Goal: Task Accomplishment & Management: Manage account settings

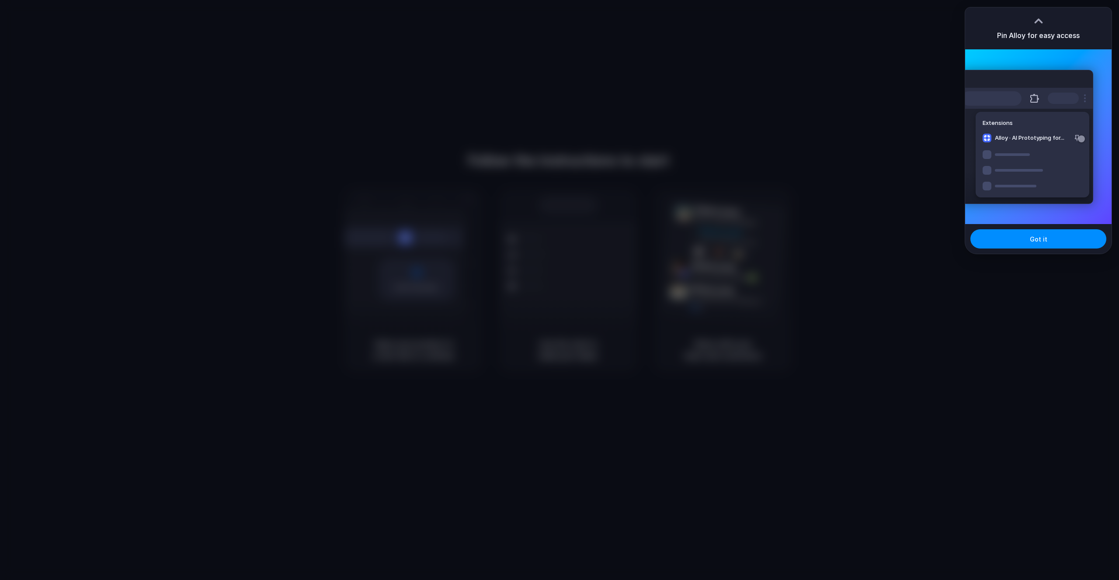
click at [1021, 30] on div "Pin Alloy for easy access" at bounding box center [1038, 28] width 146 height 42
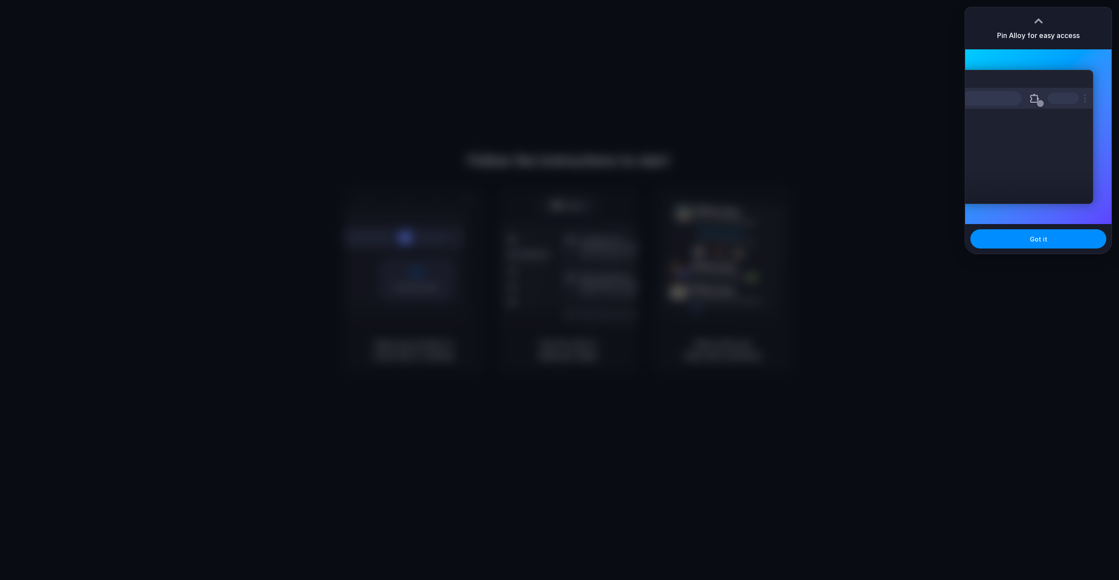
drag, startPoint x: 1006, startPoint y: 238, endPoint x: 1010, endPoint y: 187, distance: 51.3
click at [1008, 228] on div "Got it" at bounding box center [1038, 239] width 146 height 30
drag, startPoint x: 1011, startPoint y: 168, endPoint x: 993, endPoint y: 172, distance: 18.8
click at [993, 172] on div "Extensions Alloy · AI Prototyping for..." at bounding box center [1027, 137] width 132 height 134
click at [1015, 235] on button "Got it" at bounding box center [1038, 238] width 136 height 19
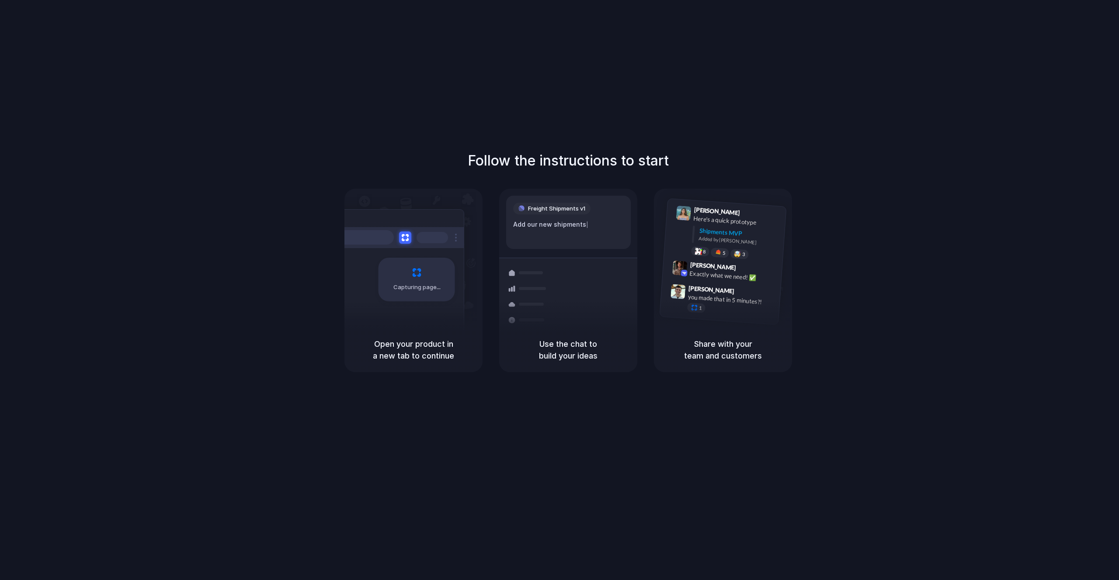
click at [559, 290] on div at bounding box center [559, 290] width 0 height 0
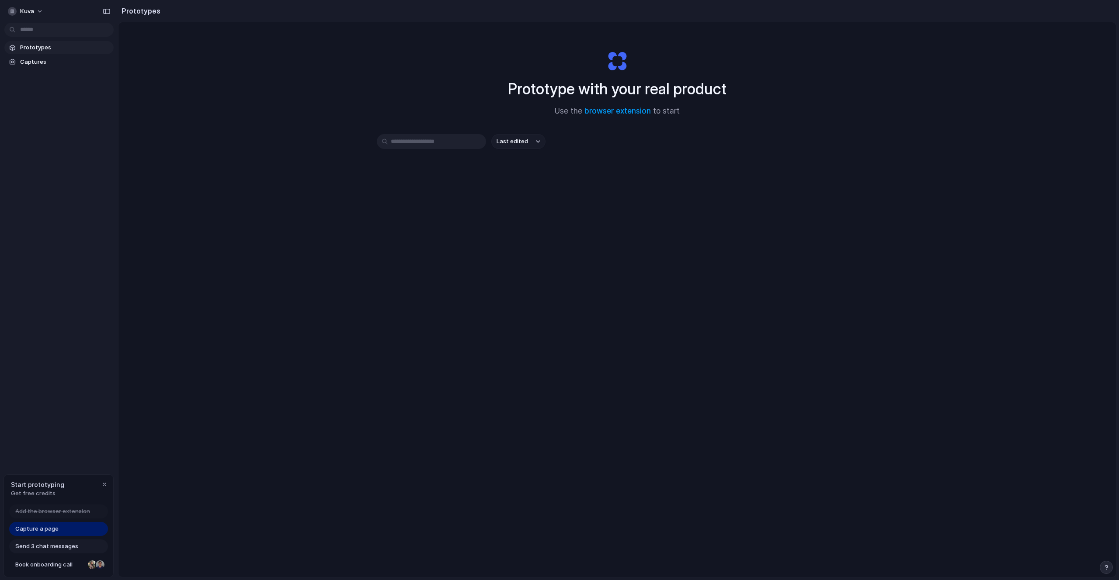
click at [739, 145] on div "Last edited" at bounding box center [617, 141] width 481 height 15
click at [248, 132] on div "Prototype with your real product Use the browser extension to start Last edited" at bounding box center [616, 322] width 997 height 601
click at [706, 104] on div "Prototype with your real product Use the browser extension to start" at bounding box center [617, 80] width 350 height 94
drag, startPoint x: 118, startPoint y: 22, endPoint x: 106, endPoint y: 33, distance: 16.4
click at [60, 68] on link "Captures" at bounding box center [52, 62] width 97 height 13
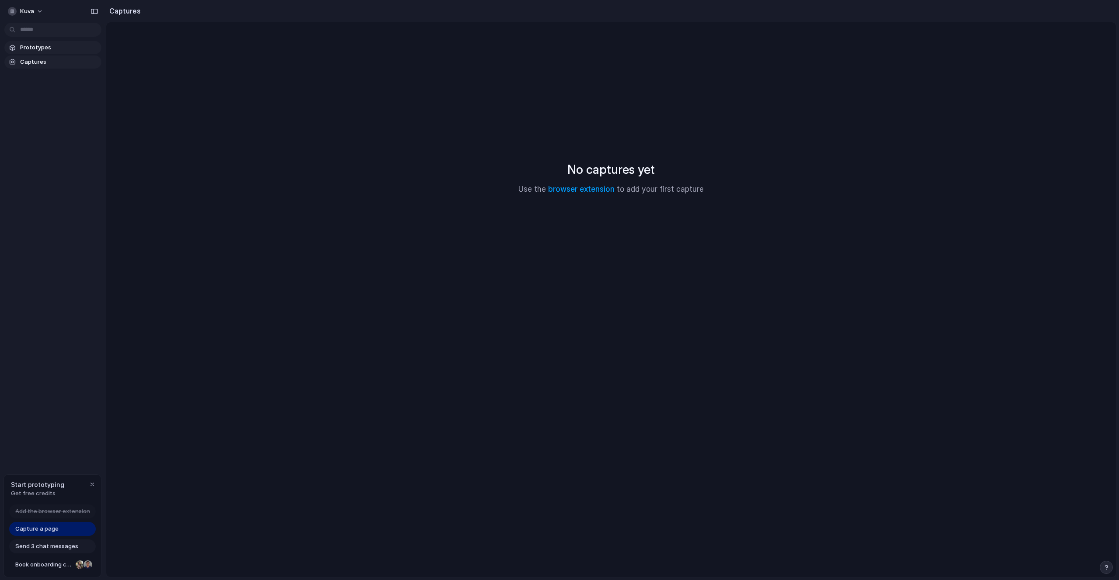
click at [66, 54] on link "Prototypes" at bounding box center [52, 47] width 97 height 13
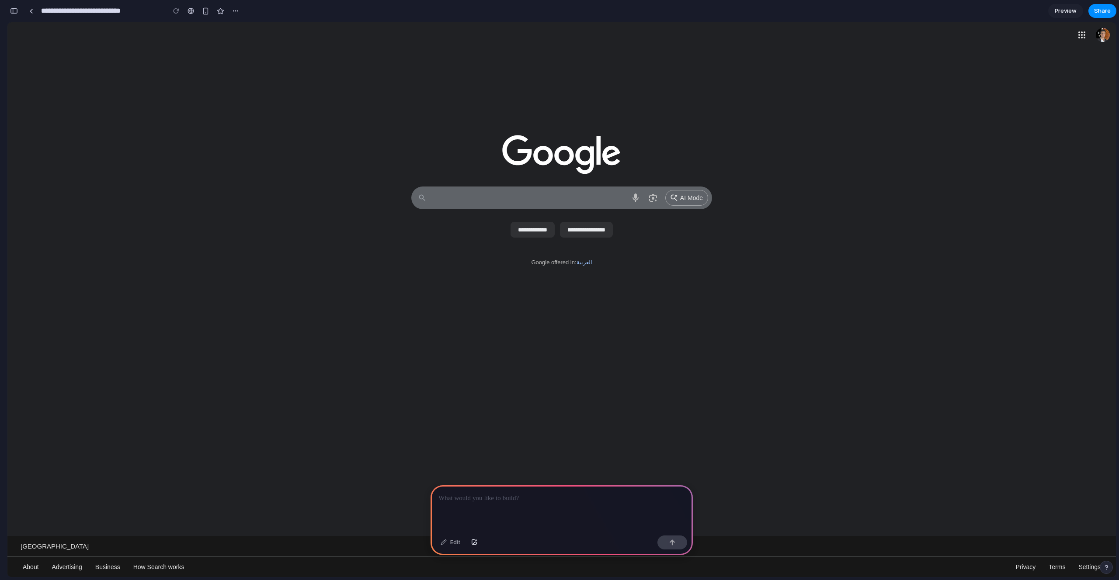
click at [535, 203] on textarea "Search" at bounding box center [528, 198] width 193 height 22
click at [687, 150] on div at bounding box center [561, 112] width 1108 height 127
click at [531, 500] on p at bounding box center [561, 498] width 246 height 10
drag, startPoint x: 964, startPoint y: 212, endPoint x: 1032, endPoint y: 135, distance: 102.8
click at [965, 212] on div "**********" at bounding box center [561, 216] width 1091 height 64
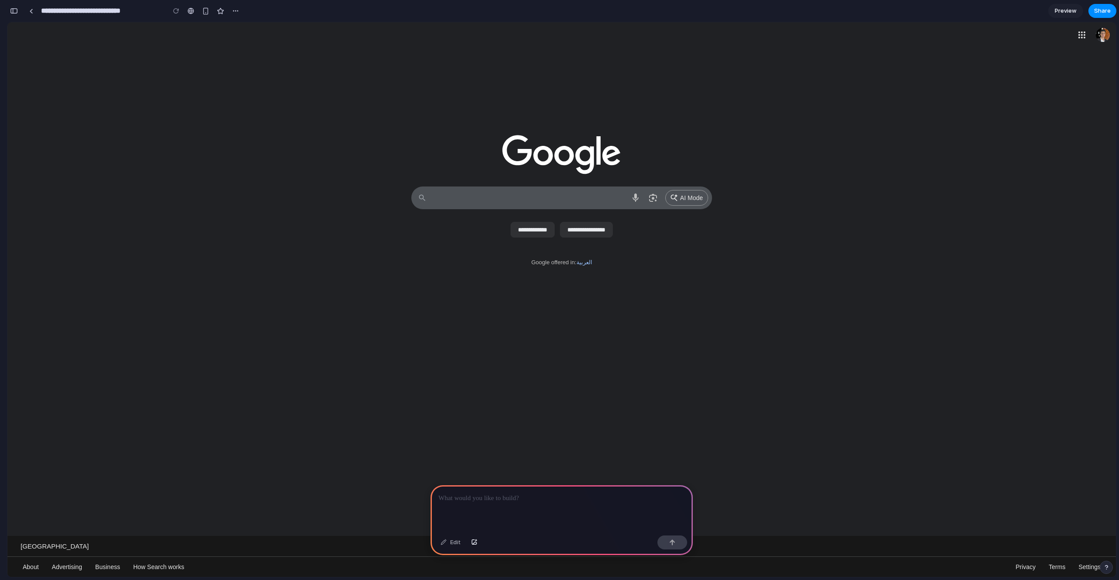
click at [1083, 35] on link "Google apps" at bounding box center [1081, 34] width 17 height 17
click at [1105, 36] on link "Google Account: Hazem Ahmed \a(hazem@mindsdb.com)" at bounding box center [1102, 34] width 17 height 17
click at [1077, 36] on link "Google apps" at bounding box center [1081, 34] width 17 height 17
click at [473, 496] on p at bounding box center [561, 498] width 246 height 10
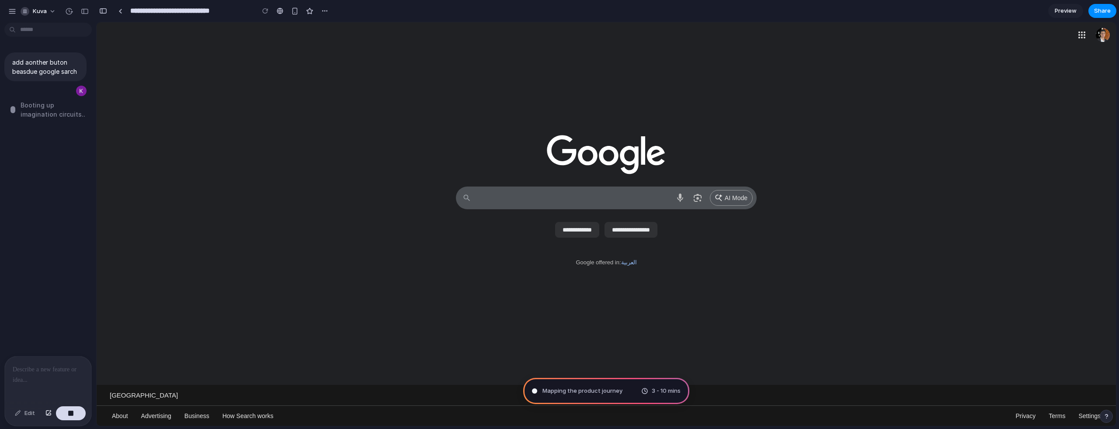
click at [795, 144] on div at bounding box center [606, 112] width 1019 height 127
click at [584, 226] on input "**********" at bounding box center [577, 230] width 44 height 16
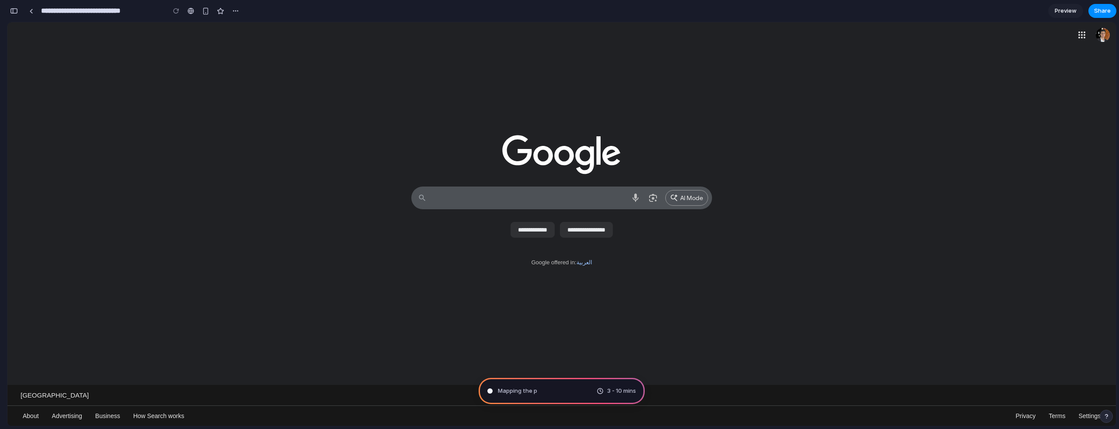
click at [631, 306] on div "Google offered in: العربية" at bounding box center [561, 321] width 1108 height 128
click at [205, 11] on div "button" at bounding box center [205, 10] width 7 height 7
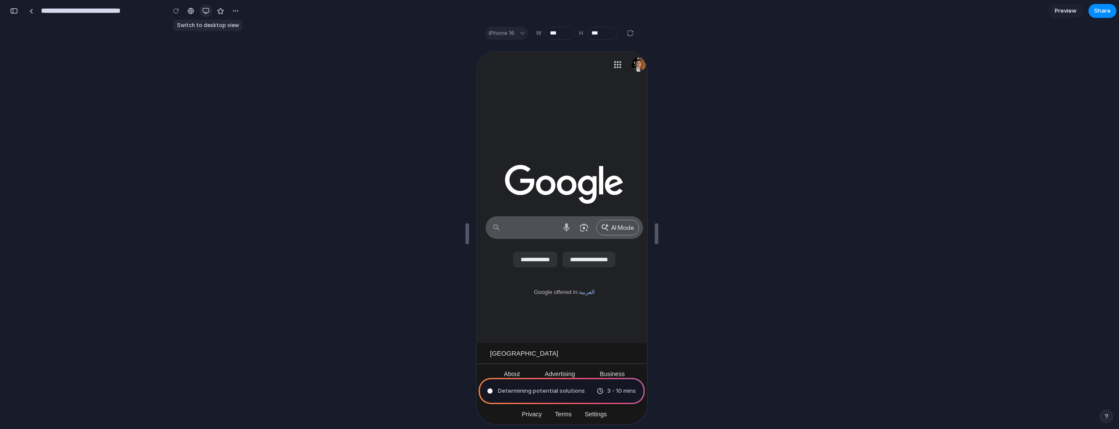
click at [205, 11] on div "button" at bounding box center [205, 10] width 7 height 7
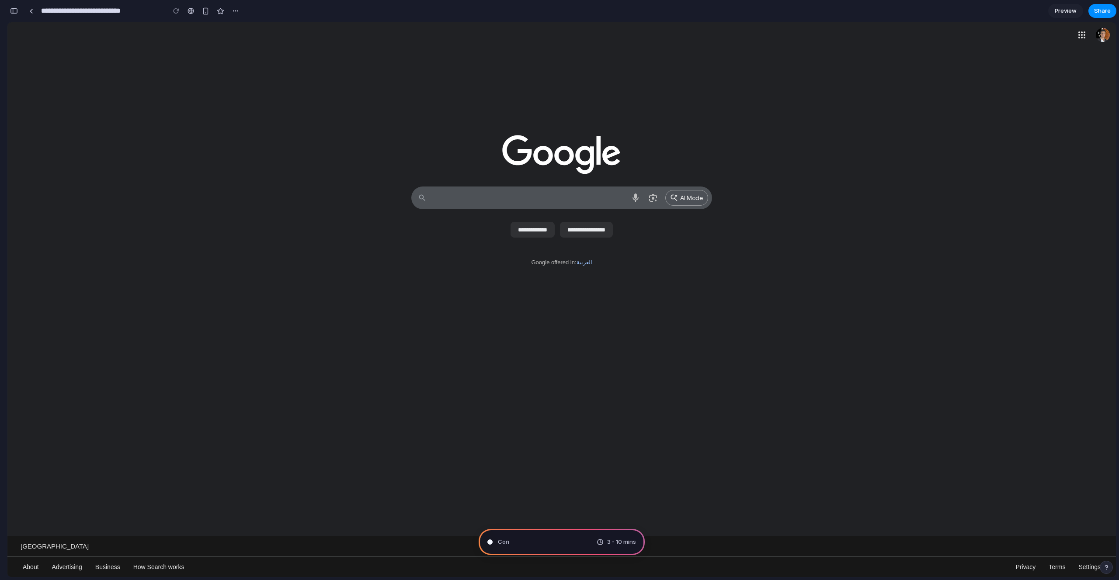
click at [864, 135] on div at bounding box center [561, 112] width 1108 height 127
click at [539, 542] on span "Consulting the digital oracl" at bounding box center [535, 542] width 75 height 9
drag, startPoint x: 539, startPoint y: 542, endPoint x: 562, endPoint y: 486, distance: 60.8
click at [539, 542] on span "Consulting the digital oracle ." at bounding box center [538, 542] width 80 height 9
type input "**********"
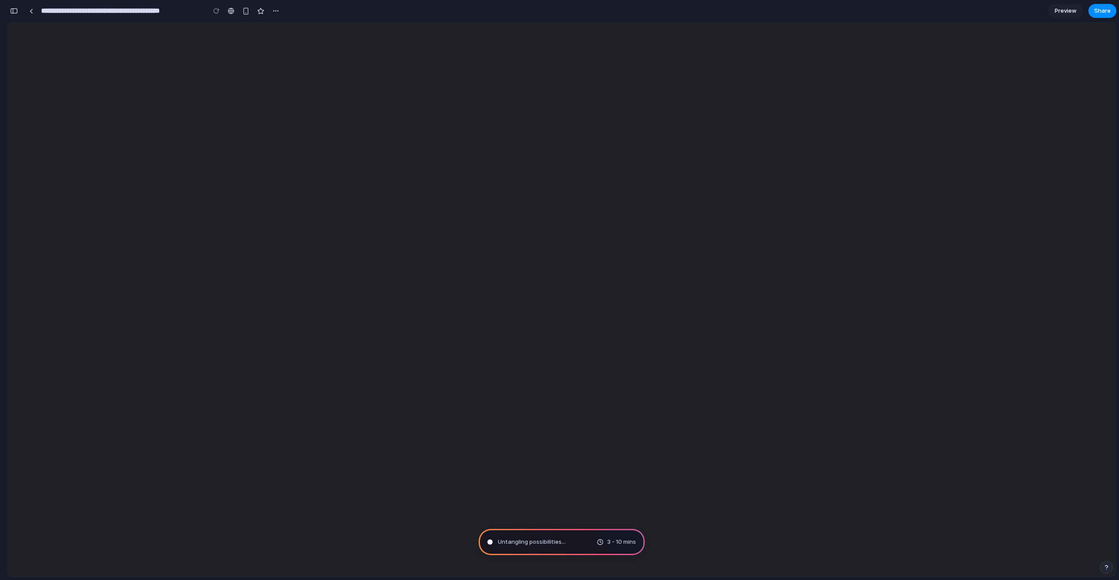
scroll to position [25, 0]
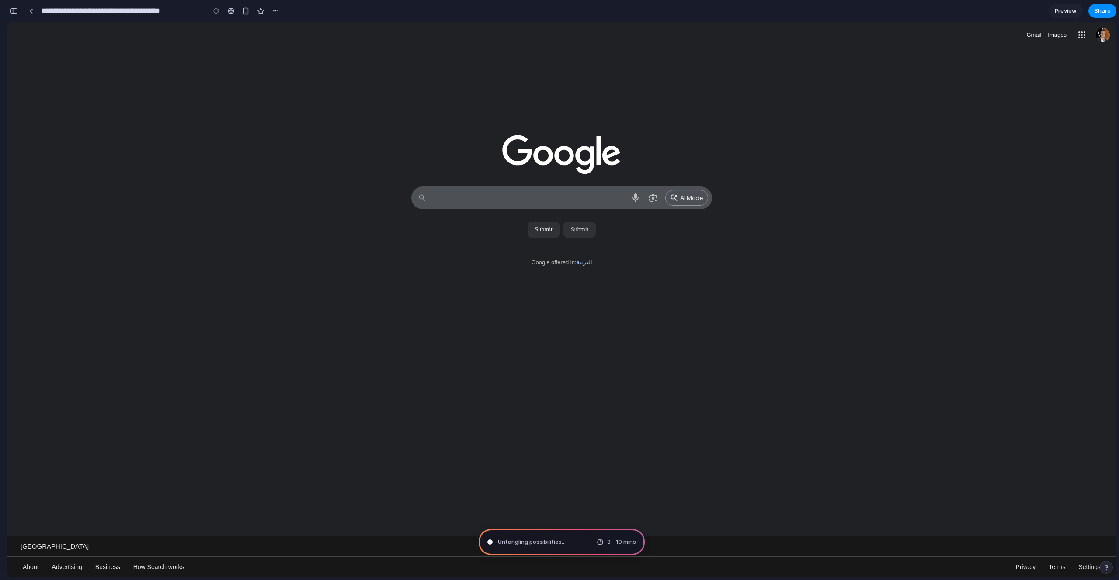
click at [689, 227] on center at bounding box center [561, 229] width 301 height 25
click at [766, 240] on div "AI Mode Choose what you’re giving feedback on Report inappropriate predictions" at bounding box center [561, 216] width 1091 height 64
click at [611, 230] on center at bounding box center [561, 229] width 301 height 25
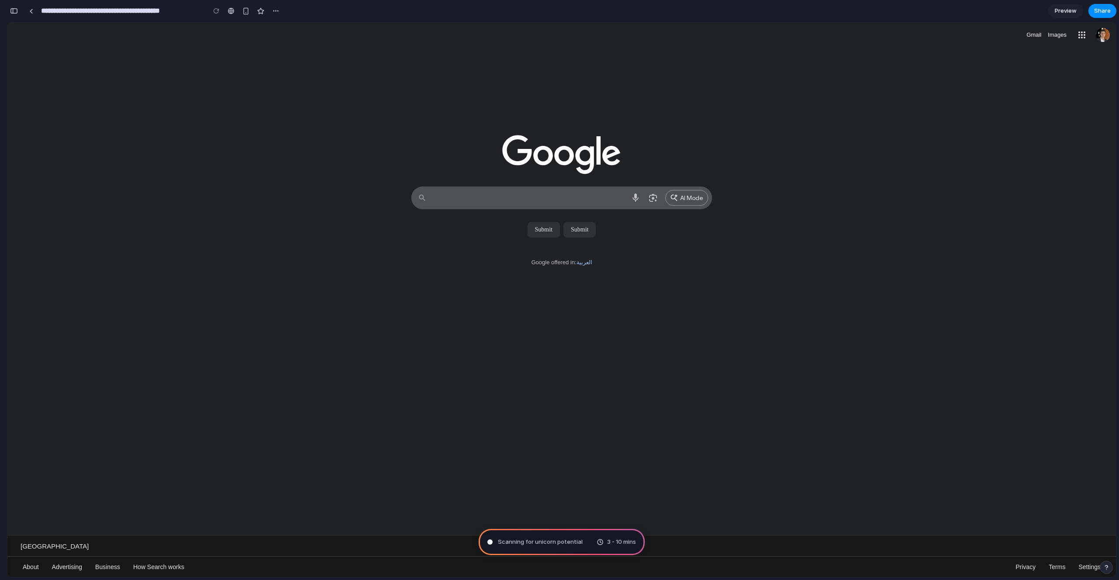
click at [597, 536] on div "Scanning for unicorn potential 3 - 10 mins" at bounding box center [562, 542] width 166 height 26
click at [702, 411] on div "Google offered in: العربية" at bounding box center [561, 397] width 1108 height 280
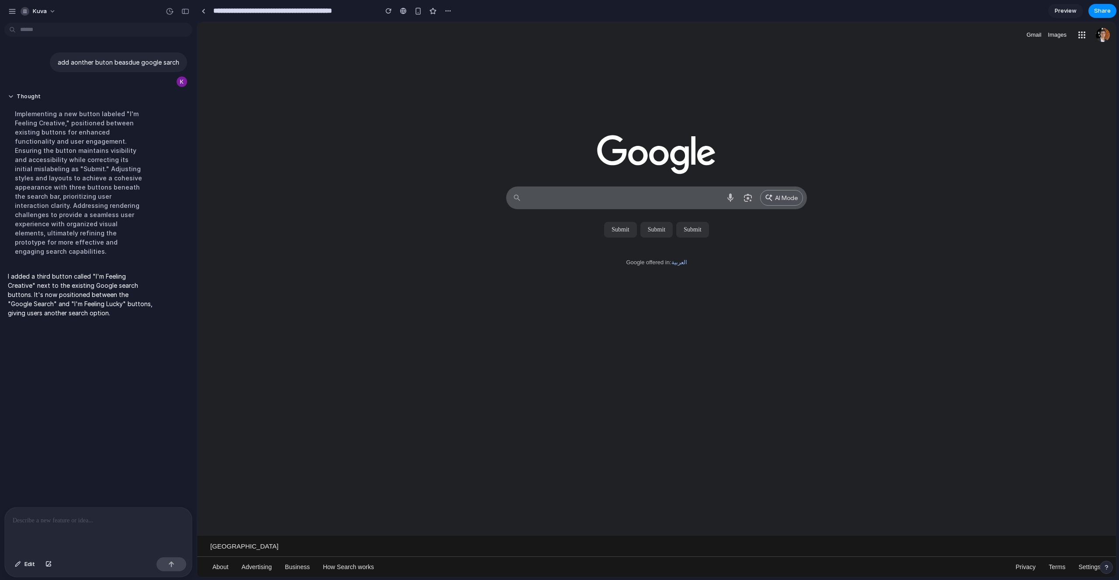
click at [559, 250] on div "AI Mode Choose what you’re giving feedback on Report inappropriate predictions" at bounding box center [656, 215] width 919 height 81
drag, startPoint x: 553, startPoint y: 249, endPoint x: 562, endPoint y: 247, distance: 9.4
click at [553, 249] on div "AI Mode Choose what you’re giving feedback on Report inappropriate predictions" at bounding box center [656, 215] width 919 height 81
click at [610, 237] on input "submit" at bounding box center [620, 230] width 32 height 16
click at [610, 236] on input "submit" at bounding box center [620, 230] width 32 height 16
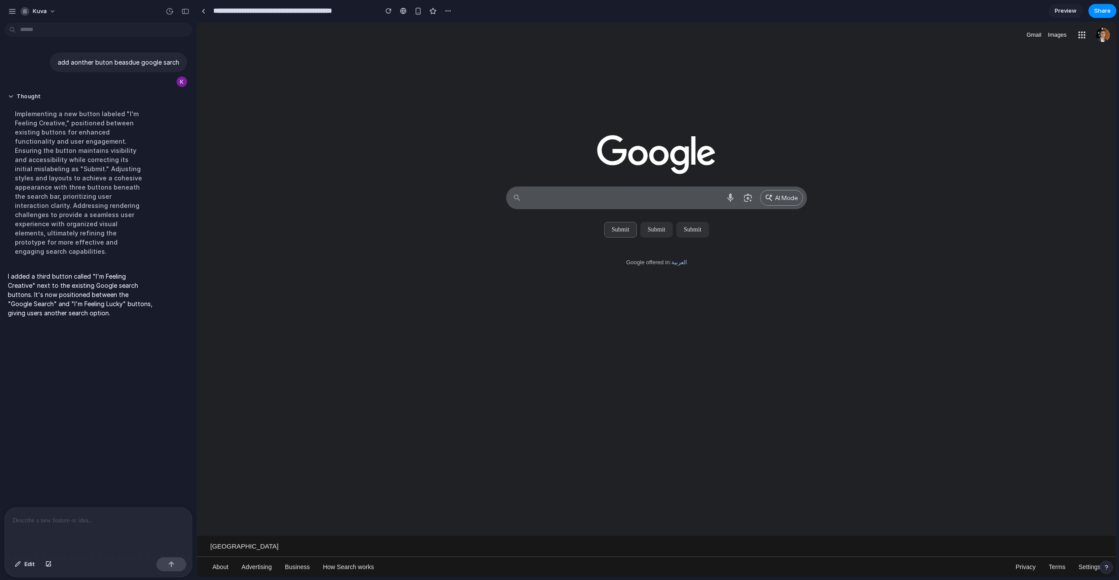
click at [612, 233] on input "submit" at bounding box center [620, 230] width 32 height 16
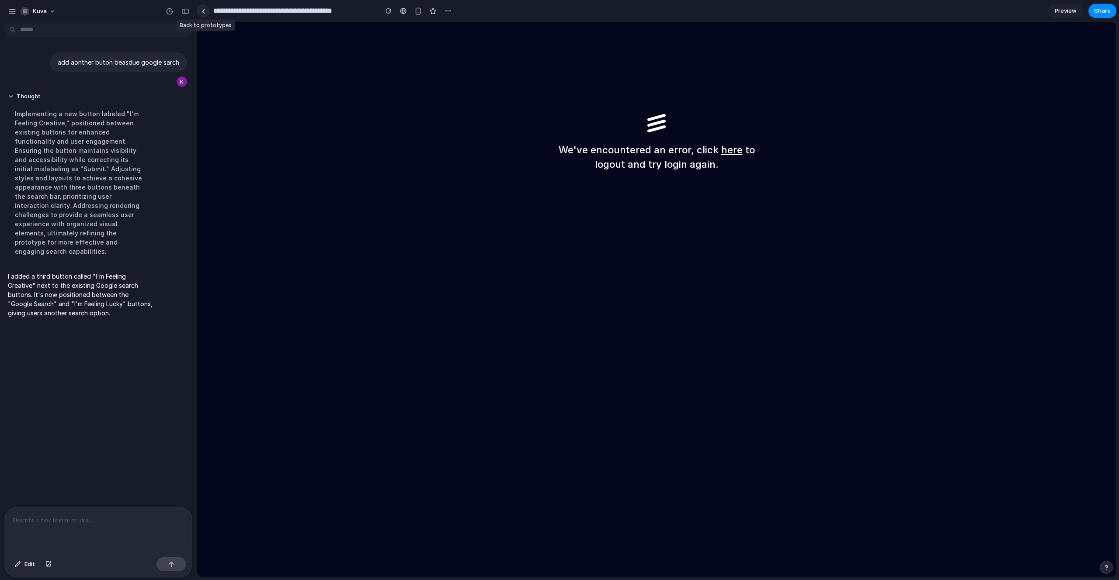
click at [203, 15] on link at bounding box center [203, 10] width 13 height 13
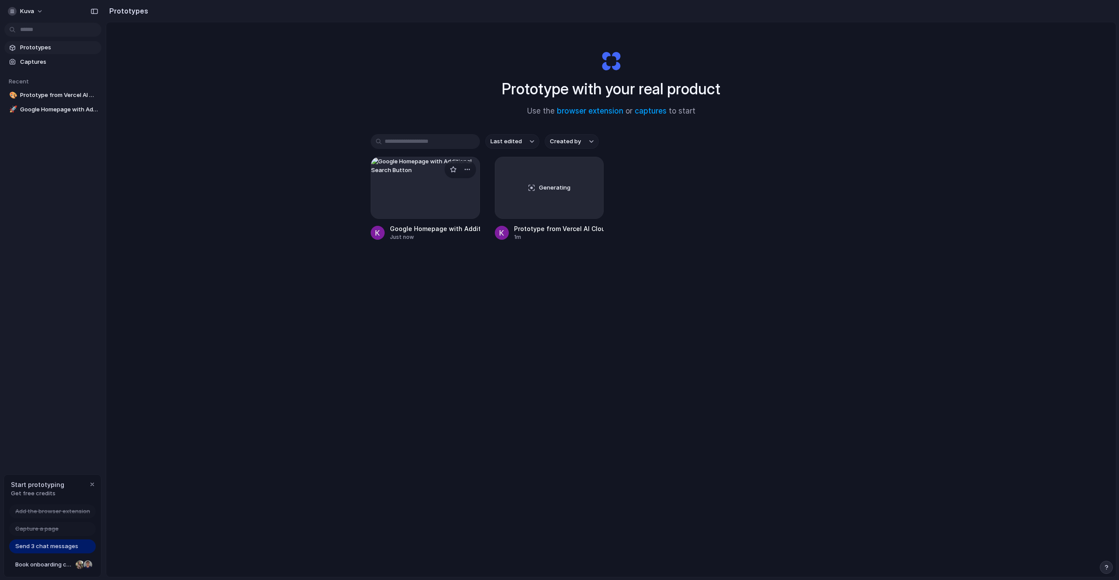
click at [402, 184] on div at bounding box center [425, 188] width 109 height 62
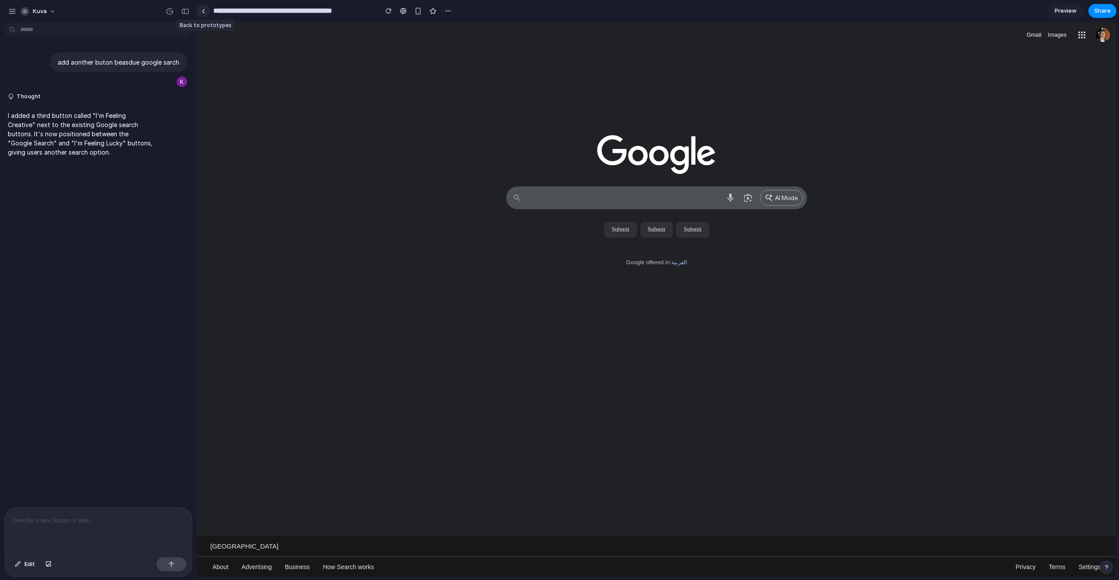
click at [206, 13] on link at bounding box center [203, 10] width 13 height 13
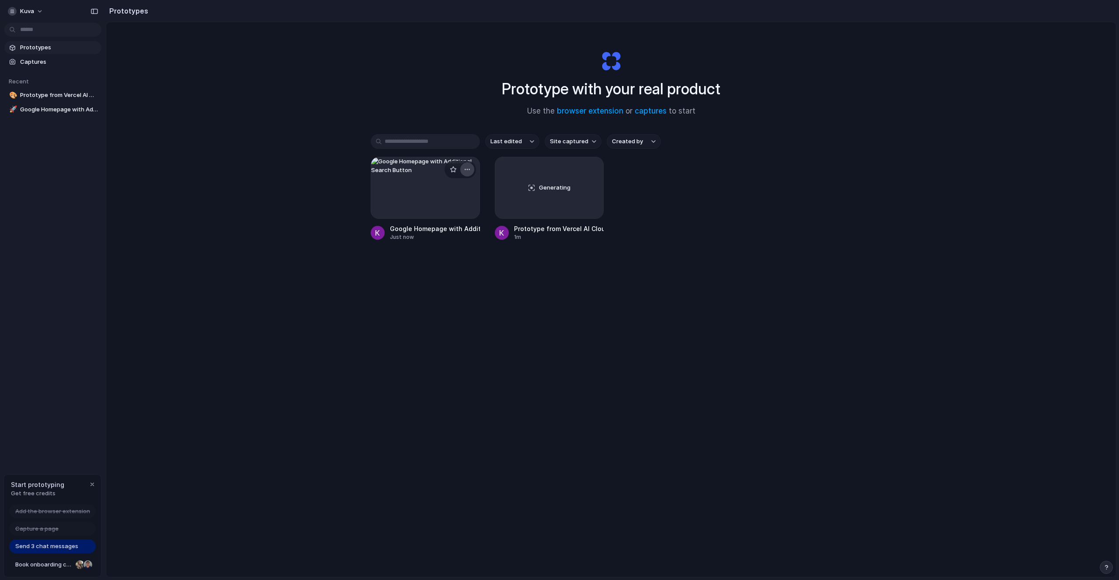
click at [465, 170] on div "button" at bounding box center [467, 169] width 7 height 7
click at [441, 229] on li "Delete" at bounding box center [440, 232] width 62 height 14
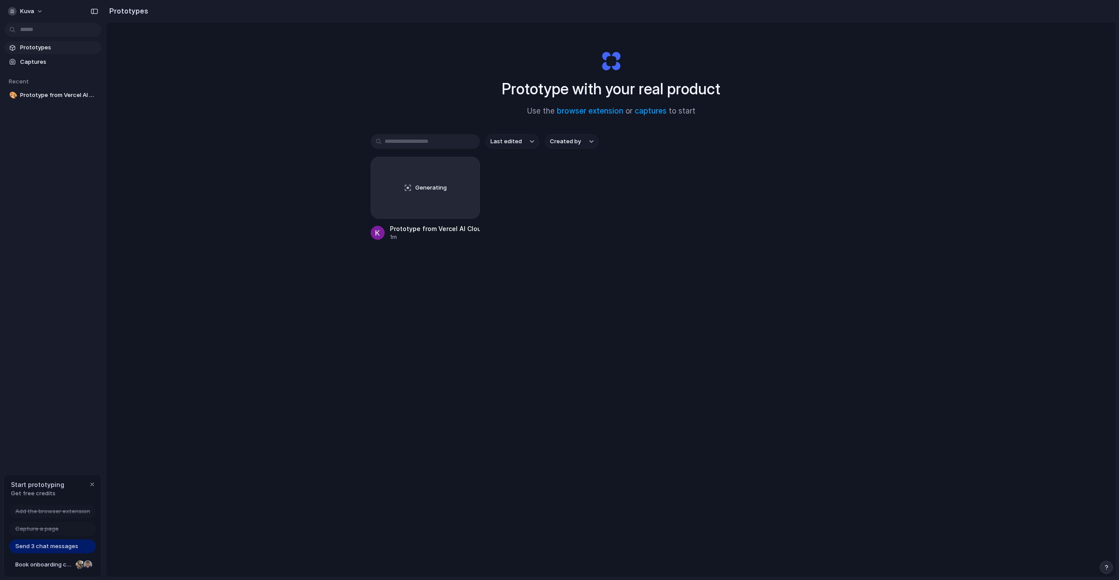
click at [754, 193] on div "Generating Prototype from Vercel AI Cloud Deployment 1m" at bounding box center [611, 199] width 481 height 84
click at [700, 91] on h1 "Prototype with your real product" at bounding box center [611, 88] width 219 height 23
drag, startPoint x: 700, startPoint y: 91, endPoint x: 560, endPoint y: 97, distance: 140.4
click at [560, 97] on h1 "Prototype with your real product" at bounding box center [611, 88] width 219 height 23
click at [584, 114] on link "browser extension" at bounding box center [590, 111] width 66 height 9
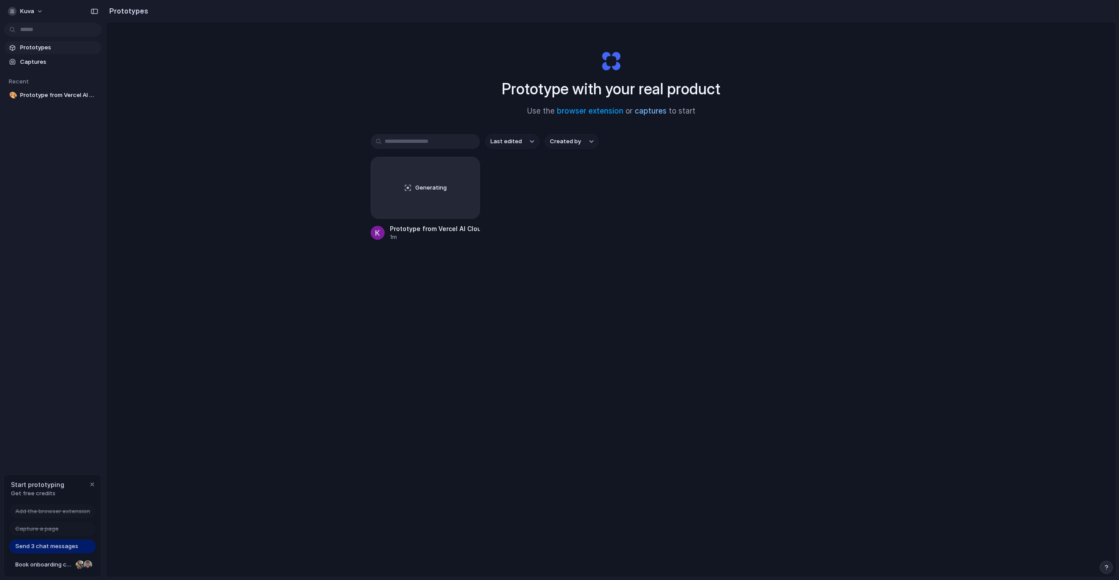
click at [650, 109] on link "captures" at bounding box center [651, 111] width 32 height 9
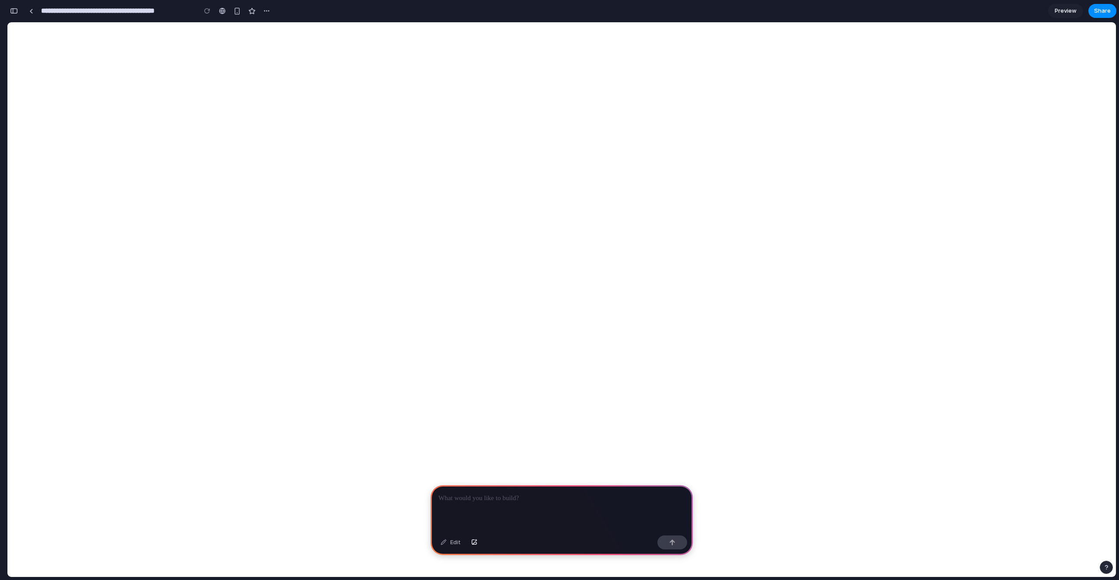
type input "**********"
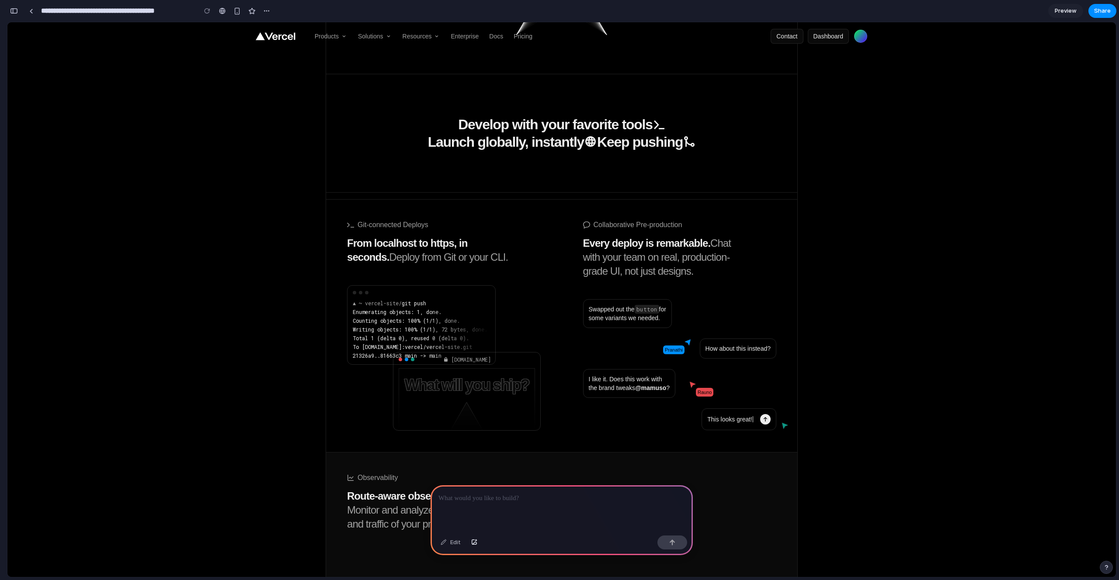
scroll to position [396, 0]
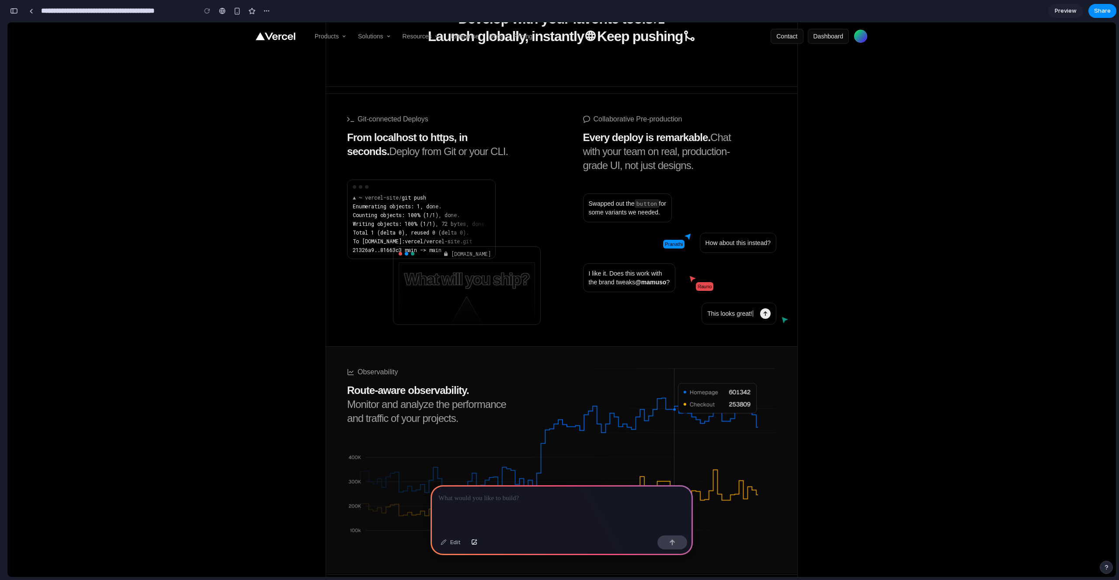
click at [553, 235] on div "Git-connected Deploys From localhost to https, in seconds. Deploy from Git or y…" at bounding box center [444, 220] width 236 height 252
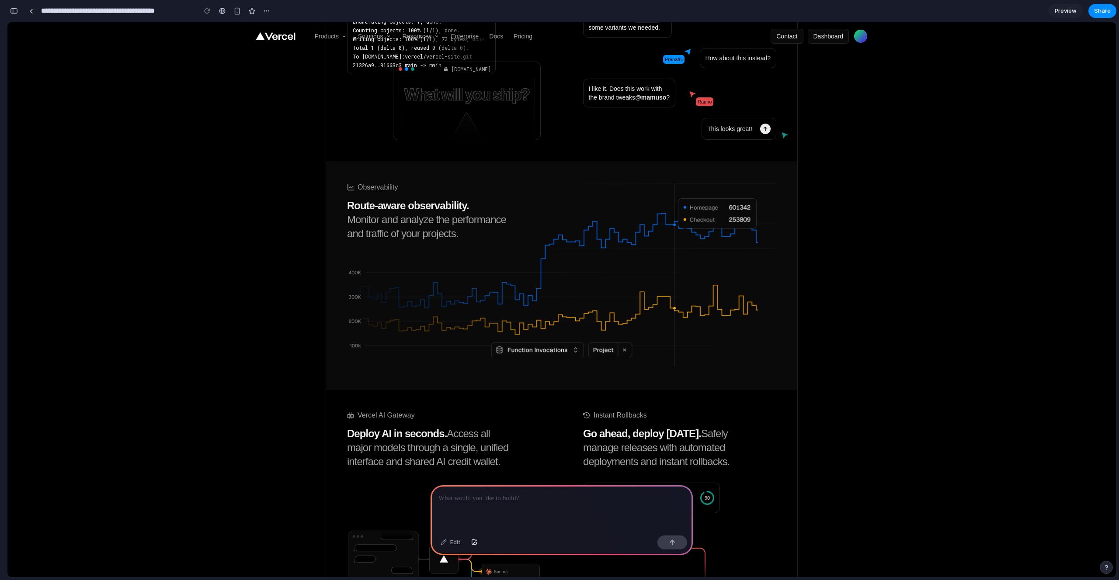
scroll to position [611, 0]
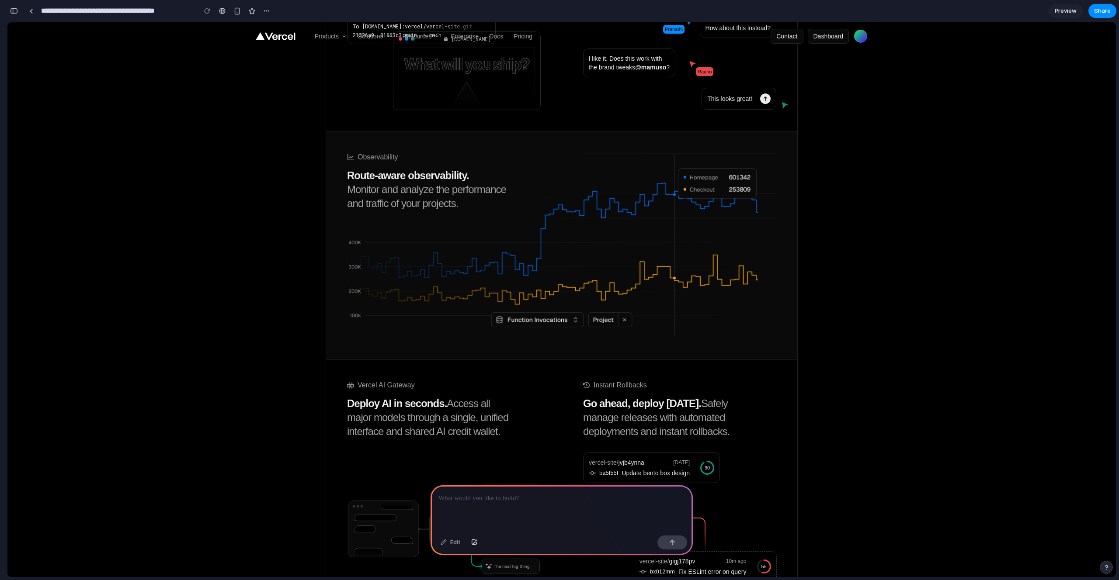
click at [549, 313] on div at bounding box center [561, 245] width 429 height 185
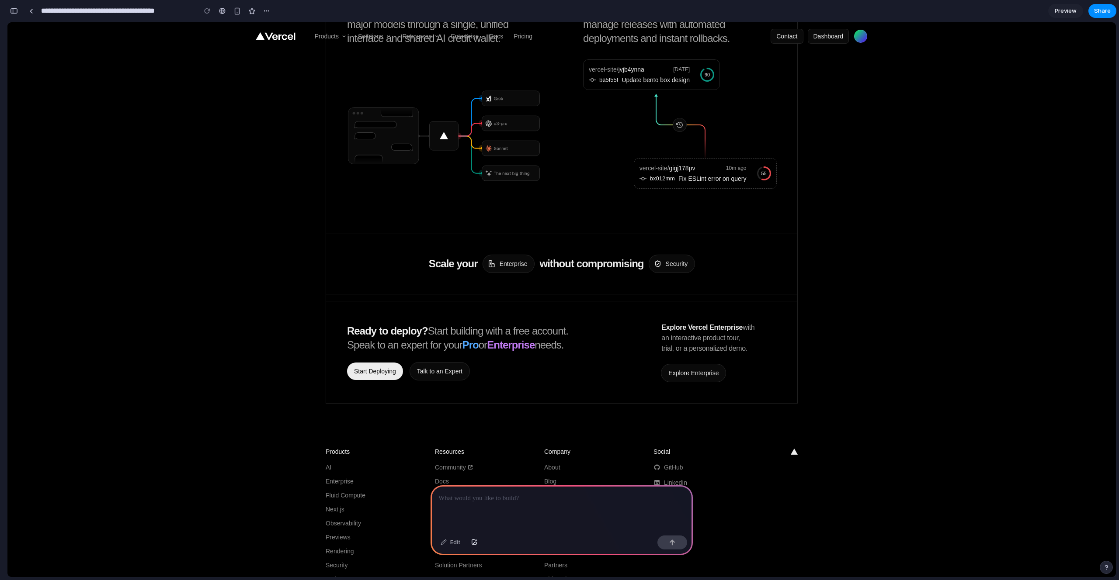
scroll to position [978, 0]
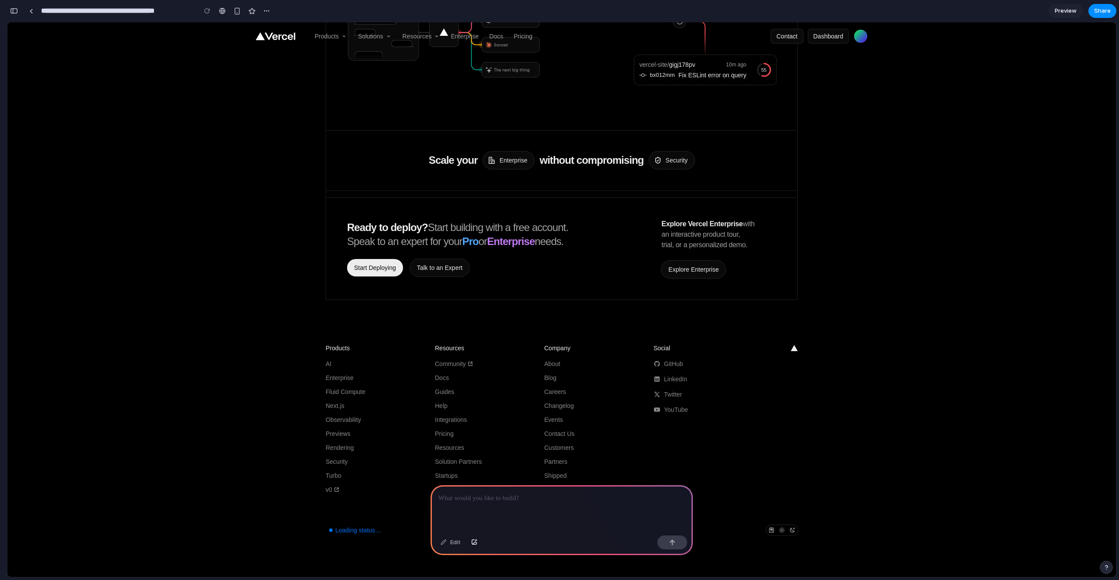
click at [511, 505] on div at bounding box center [561, 509] width 262 height 47
click at [448, 544] on div "Edit" at bounding box center [450, 543] width 29 height 14
click at [452, 541] on div "Edit" at bounding box center [450, 543] width 29 height 14
click at [453, 540] on div "Edit" at bounding box center [450, 543] width 29 height 14
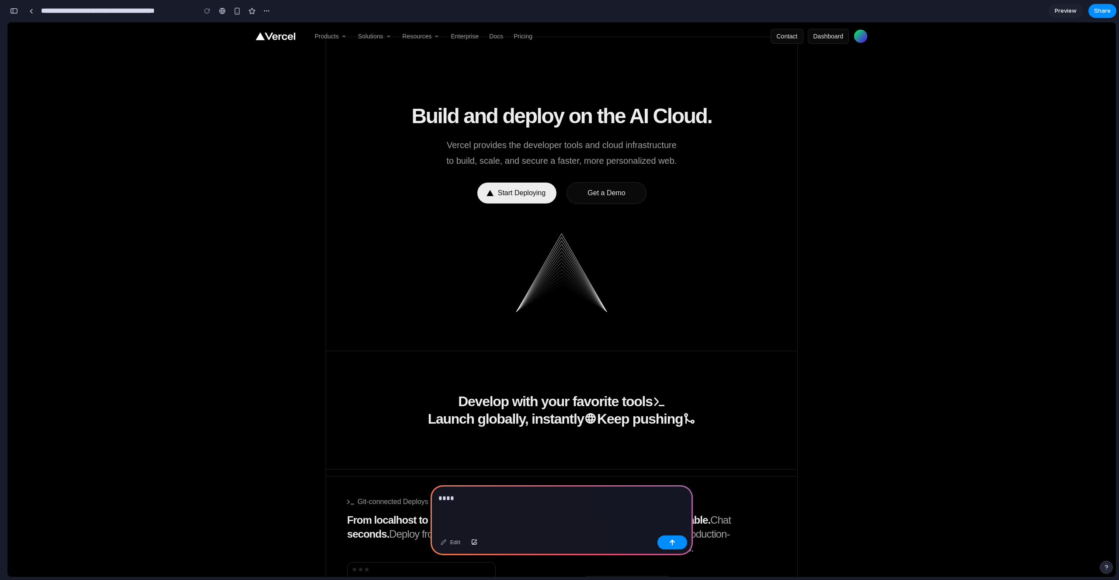
scroll to position [0, 0]
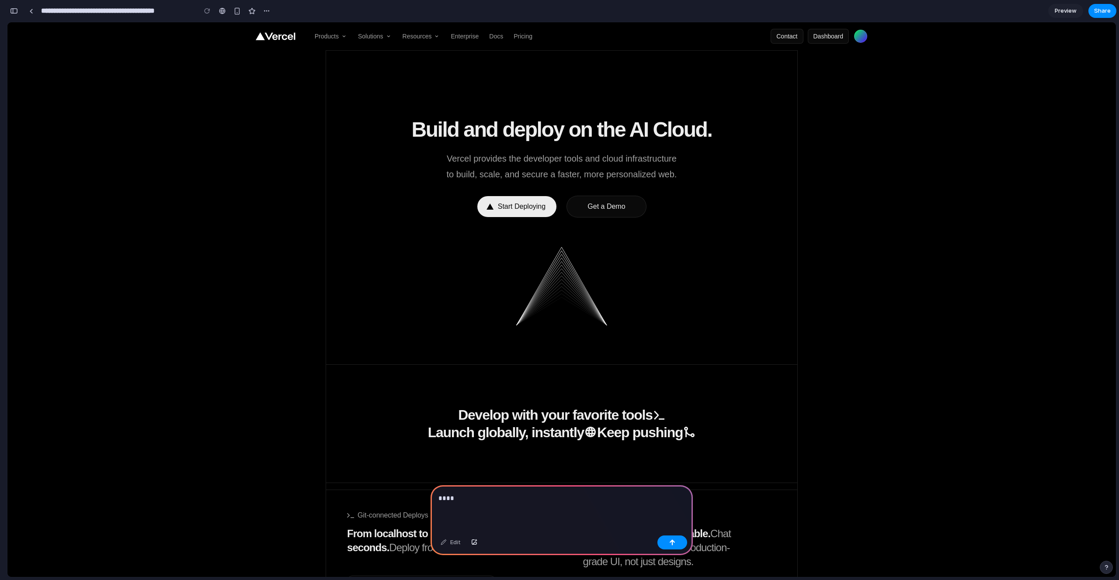
drag, startPoint x: 538, startPoint y: 37, endPoint x: 506, endPoint y: 36, distance: 31.9
click at [506, 36] on header "Products Frameworks Next.js The native Next.js platform Turborepo Speed with En…" at bounding box center [561, 36] width 633 height 28
drag, startPoint x: 548, startPoint y: 45, endPoint x: 540, endPoint y: 43, distance: 8.1
click at [541, 43] on header "Products Frameworks Next.js The native Next.js platform Turborepo Speed with En…" at bounding box center [561, 36] width 633 height 28
drag, startPoint x: 413, startPoint y: 204, endPoint x: 514, endPoint y: 210, distance: 100.7
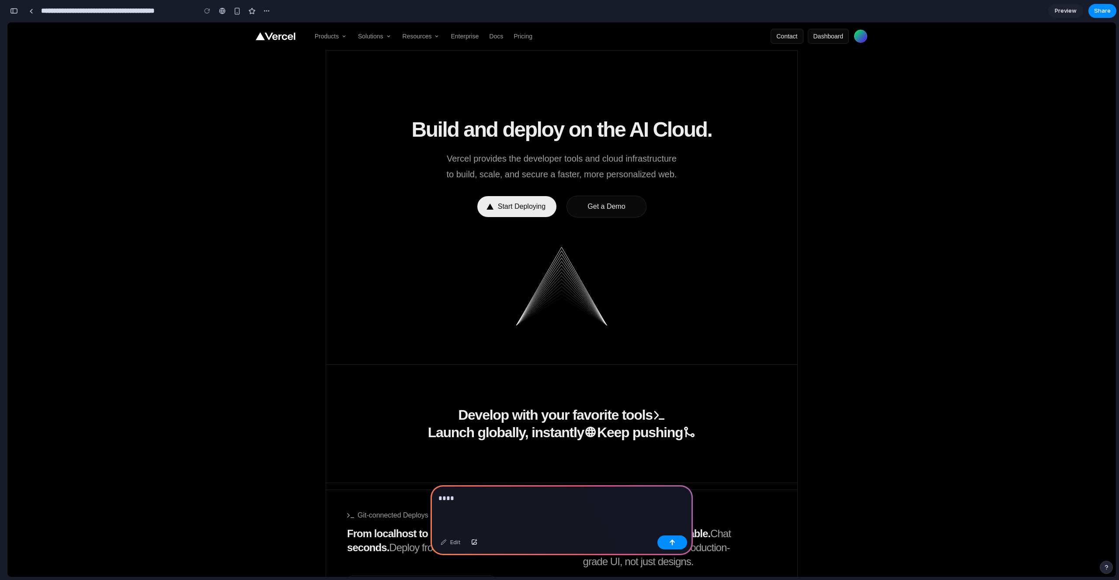
click at [514, 210] on div "Build and deploy on the AI Cloud. Vercel provides the developer tools and cloud…" at bounding box center [561, 168] width 350 height 115
click at [663, 126] on h1 "Build and deploy on the AI Cloud." at bounding box center [561, 129] width 300 height 21
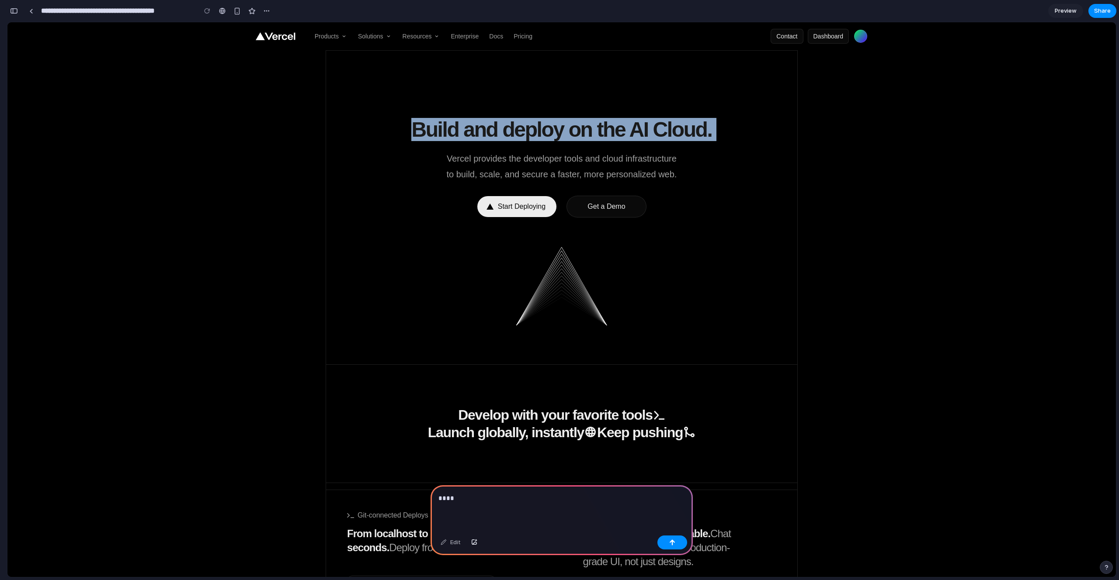
click at [663, 126] on h1 "Build and deploy on the AI Cloud." at bounding box center [561, 129] width 300 height 21
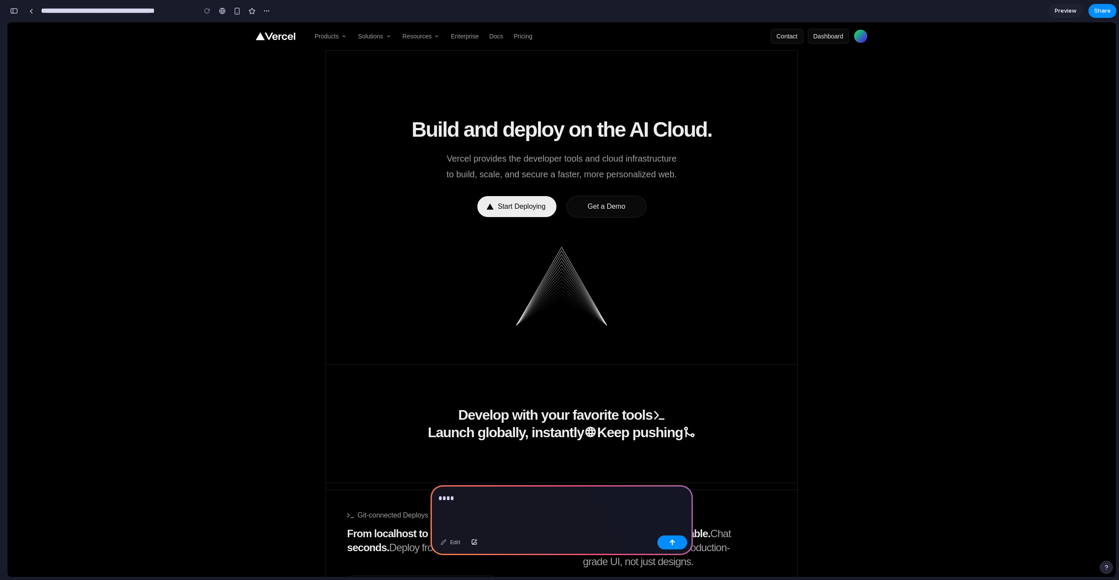
click at [663, 122] on h1 "Build and deploy on the AI Cloud." at bounding box center [561, 129] width 300 height 21
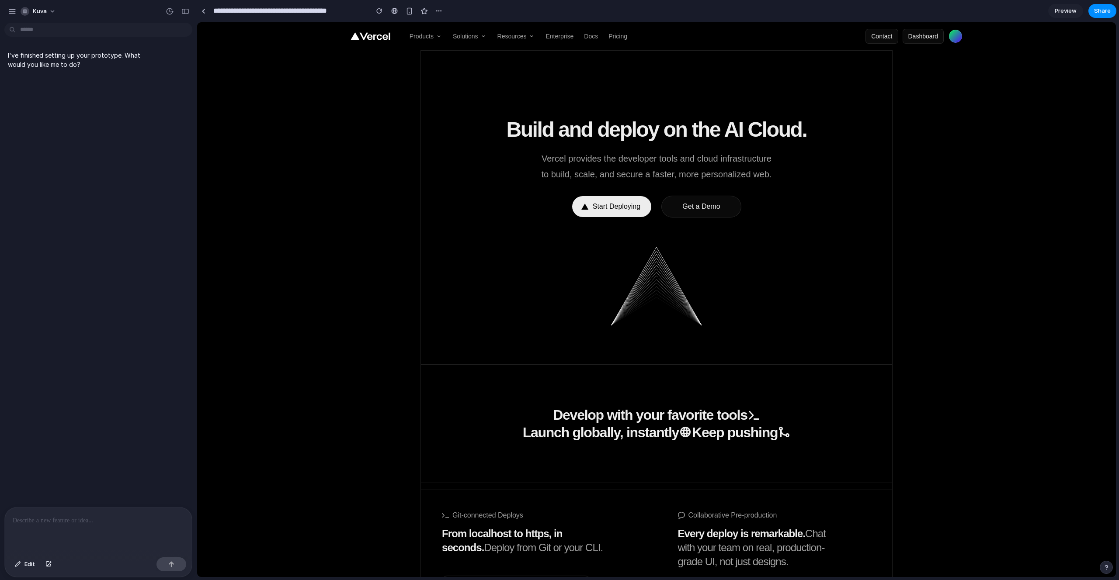
click at [690, 208] on span "Get a Demo" at bounding box center [701, 206] width 43 height 10
click at [436, 9] on div "button" at bounding box center [438, 10] width 7 height 7
click at [436, 8] on div "Duplicate Delete" at bounding box center [559, 290] width 1119 height 580
type input "**********"
click at [207, 13] on link at bounding box center [203, 10] width 13 height 13
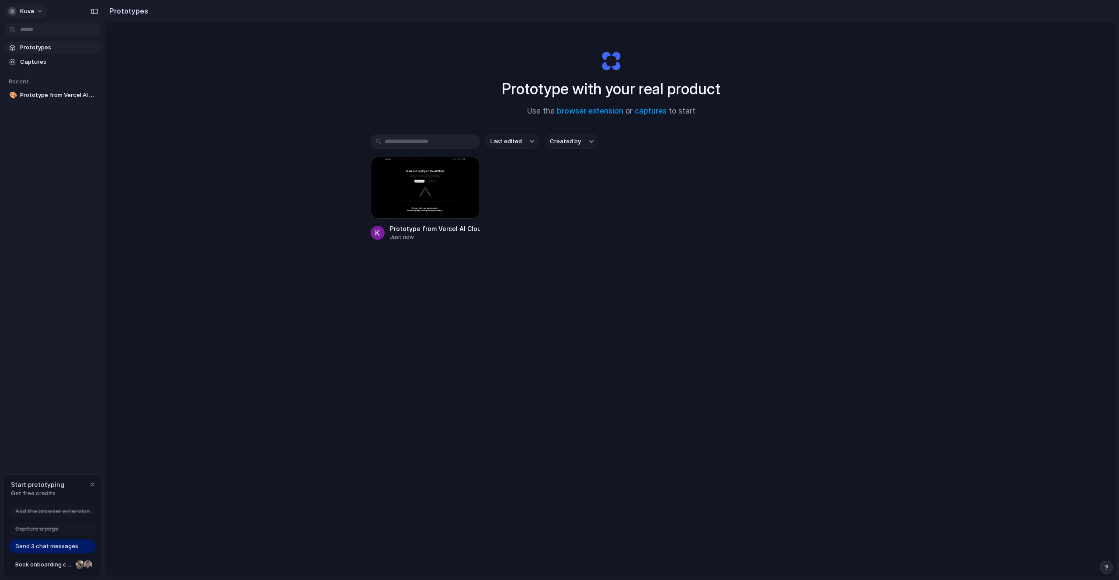
click at [24, 5] on button "kuva" at bounding box center [25, 11] width 43 height 14
click at [101, 74] on li "Light" at bounding box center [107, 73] width 52 height 14
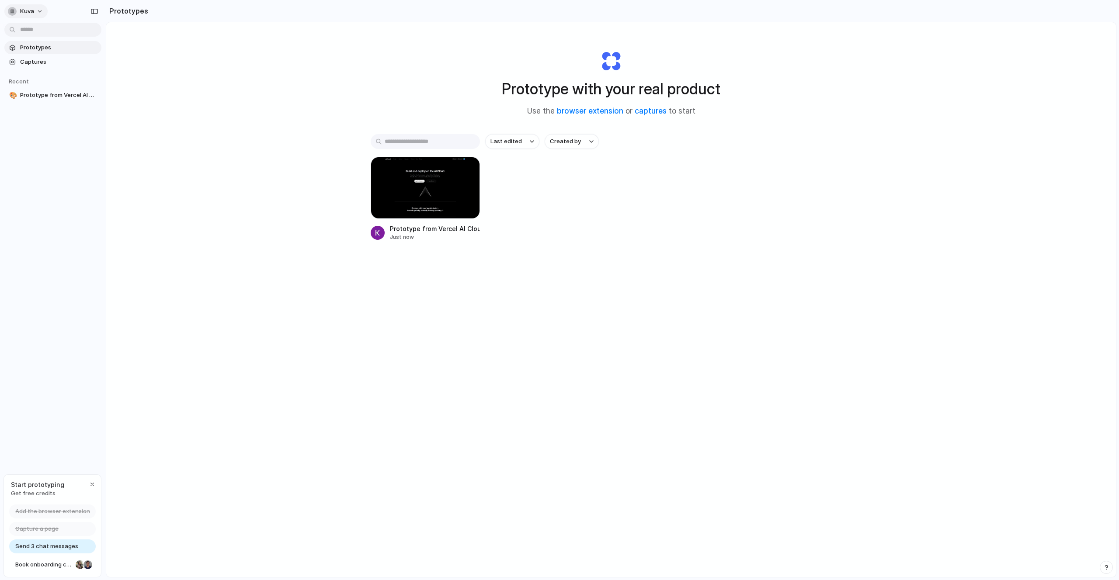
click at [38, 12] on button "kuva" at bounding box center [25, 11] width 43 height 14
click at [42, 35] on li "Settings" at bounding box center [42, 31] width 73 height 14
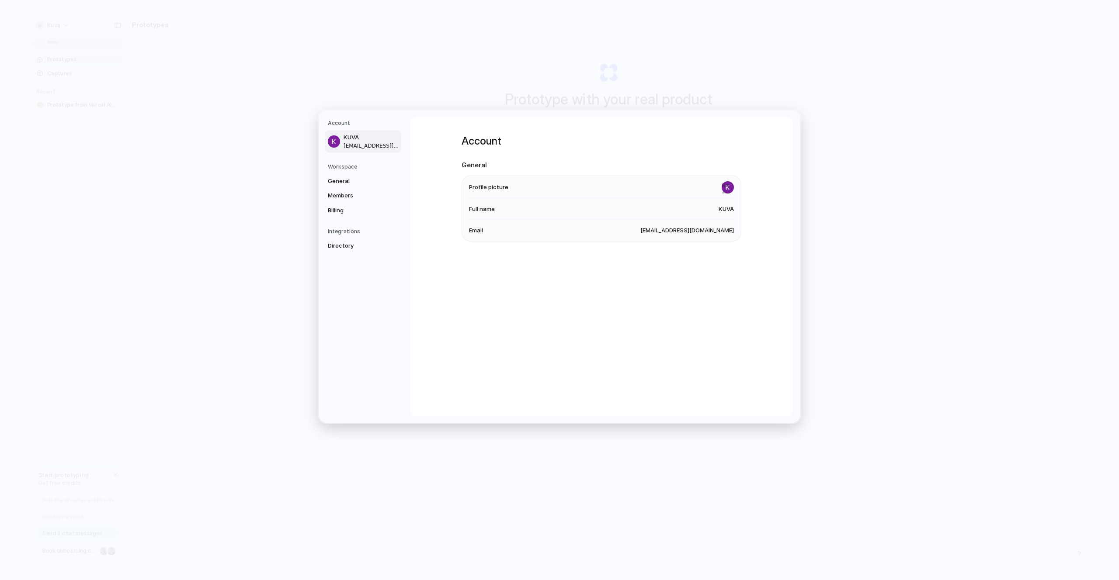
click at [347, 164] on h5 "Workspace" at bounding box center [364, 167] width 73 height 8
click at [347, 180] on span "General" at bounding box center [356, 181] width 56 height 9
click at [350, 196] on span "Members" at bounding box center [356, 195] width 56 height 9
click at [346, 207] on span "Billing" at bounding box center [356, 210] width 56 height 9
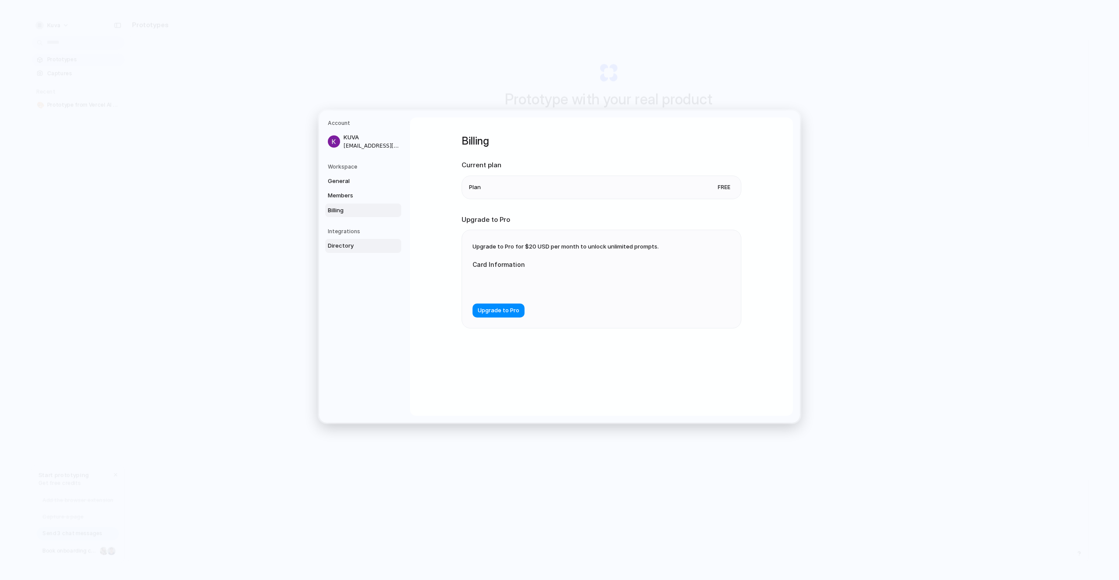
click at [362, 246] on span "Directory" at bounding box center [356, 246] width 56 height 9
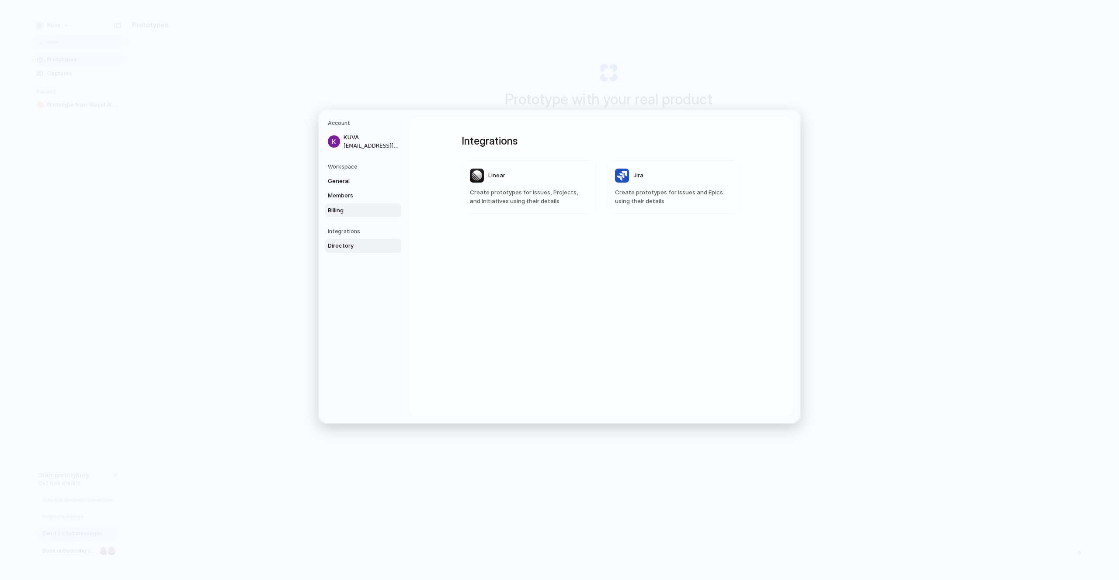
click at [354, 215] on link "Billing" at bounding box center [363, 211] width 76 height 14
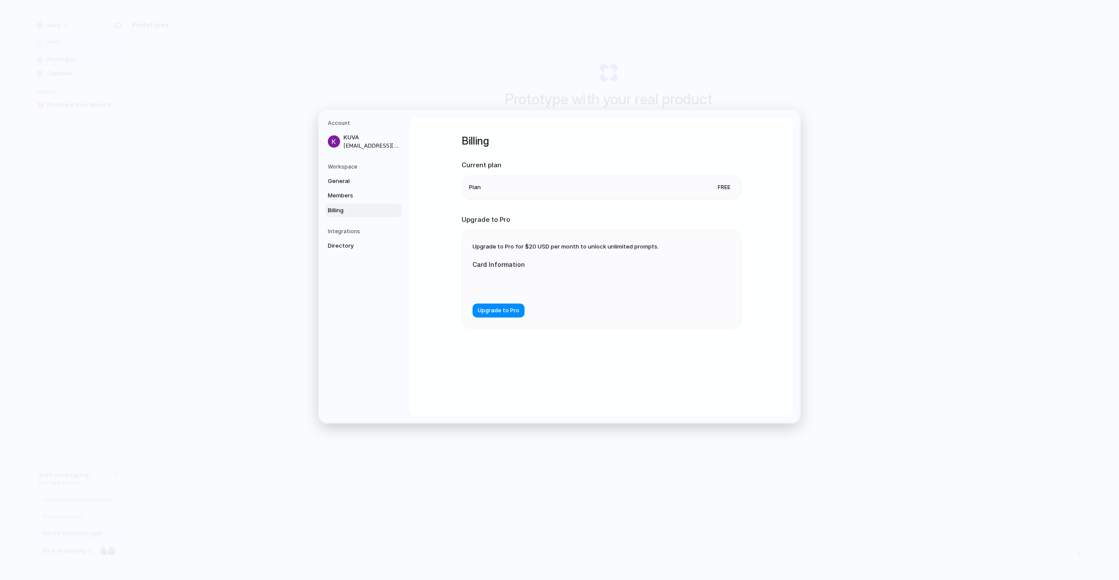
click at [544, 303] on form "Card Information Upgrade to Pro" at bounding box center [559, 284] width 175 height 66
click at [725, 186] on span "Free" at bounding box center [724, 187] width 20 height 9
click at [753, 170] on div "Billing Current plan Plan Free Upgrade to Pro Upgrade to Pro for $20 USD per mo…" at bounding box center [601, 267] width 383 height 298
click at [590, 300] on form "Card Information Upgrade to Pro" at bounding box center [559, 284] width 175 height 66
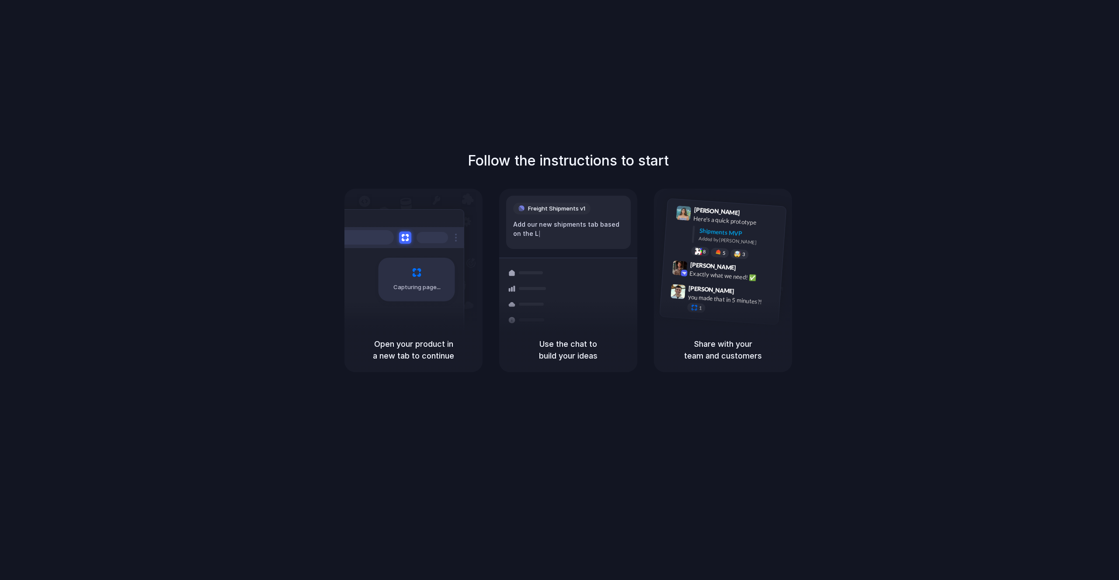
click at [912, 92] on div "Follow the instructions to start Capturing page Open your product in a new tab …" at bounding box center [568, 299] width 1136 height 598
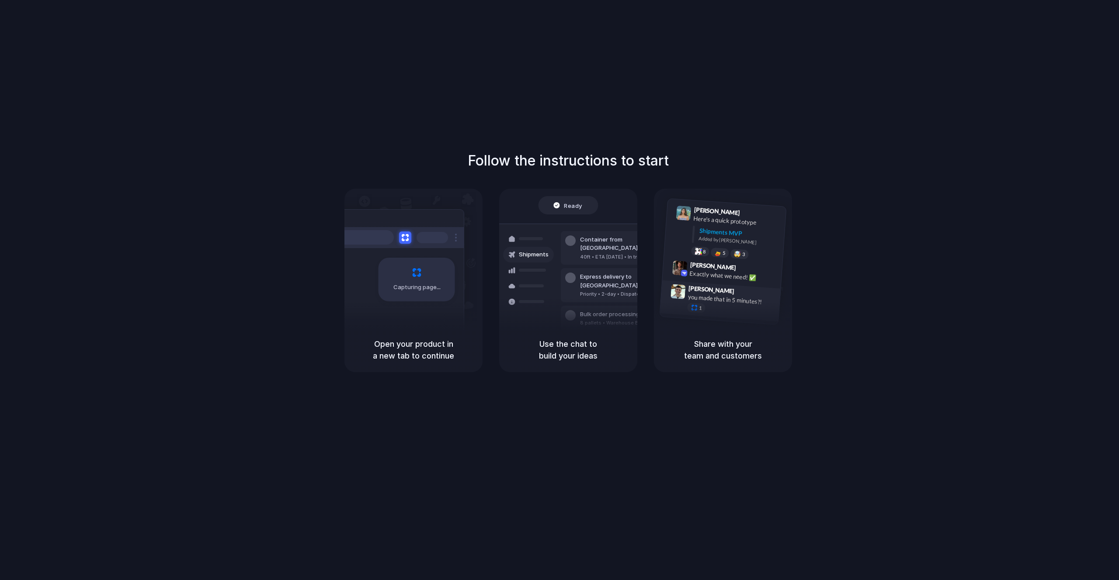
click at [707, 309] on div "1" at bounding box center [730, 309] width 87 height 15
click at [697, 309] on div "1" at bounding box center [696, 307] width 19 height 10
click at [701, 307] on span "2" at bounding box center [700, 307] width 3 height 5
click at [706, 249] on div "8" at bounding box center [700, 251] width 19 height 10
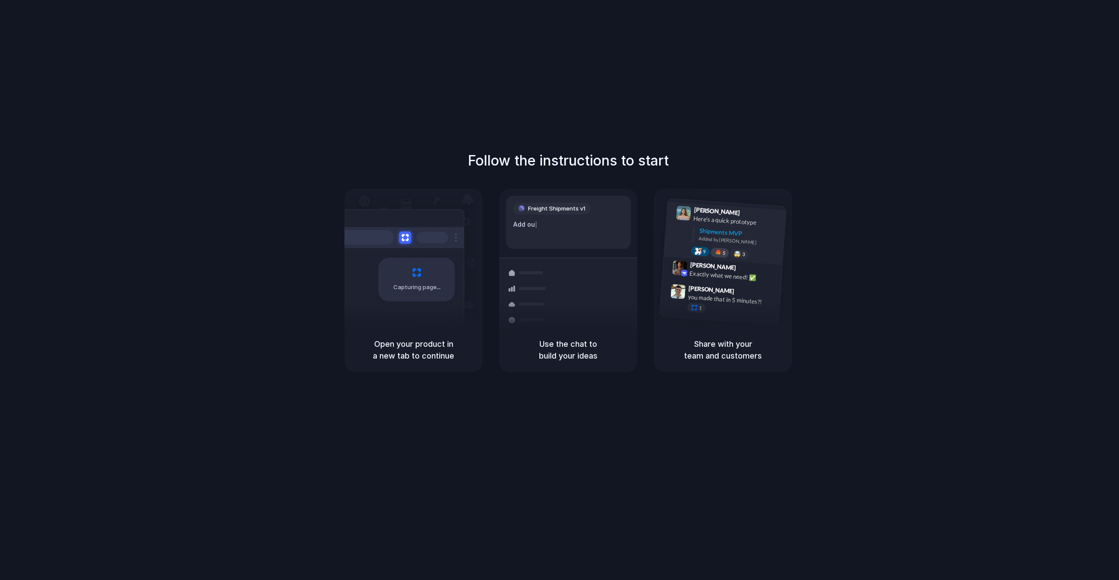
click at [717, 253] on div at bounding box center [717, 252] width 7 height 7
click at [741, 252] on div "🤯 3" at bounding box center [739, 254] width 19 height 10
click at [738, 253] on div "🤯" at bounding box center [737, 254] width 7 height 7
click at [722, 253] on div "6" at bounding box center [719, 252] width 19 height 10
click at [704, 253] on div "9" at bounding box center [700, 251] width 19 height 10
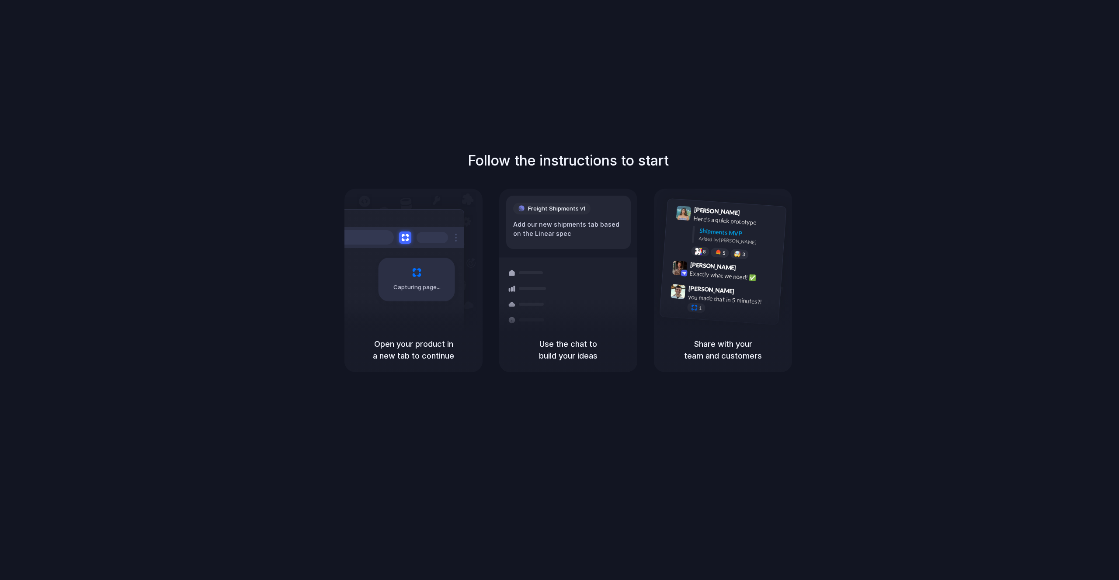
click at [823, 187] on div "Follow the instructions to start Capturing page Open your product in a new tab …" at bounding box center [568, 261] width 1119 height 222
click at [847, 128] on div "Follow the instructions to start Capturing page Open your product in a new tab …" at bounding box center [568, 299] width 1136 height 598
click at [579, 236] on div "Container from [GEOGRAPHIC_DATA] 40ft • ETA [DATE] • In transit" at bounding box center [620, 253] width 118 height 34
click at [718, 156] on div "Follow the instructions to start Capturing page Open your product in a new tab …" at bounding box center [568, 261] width 1119 height 222
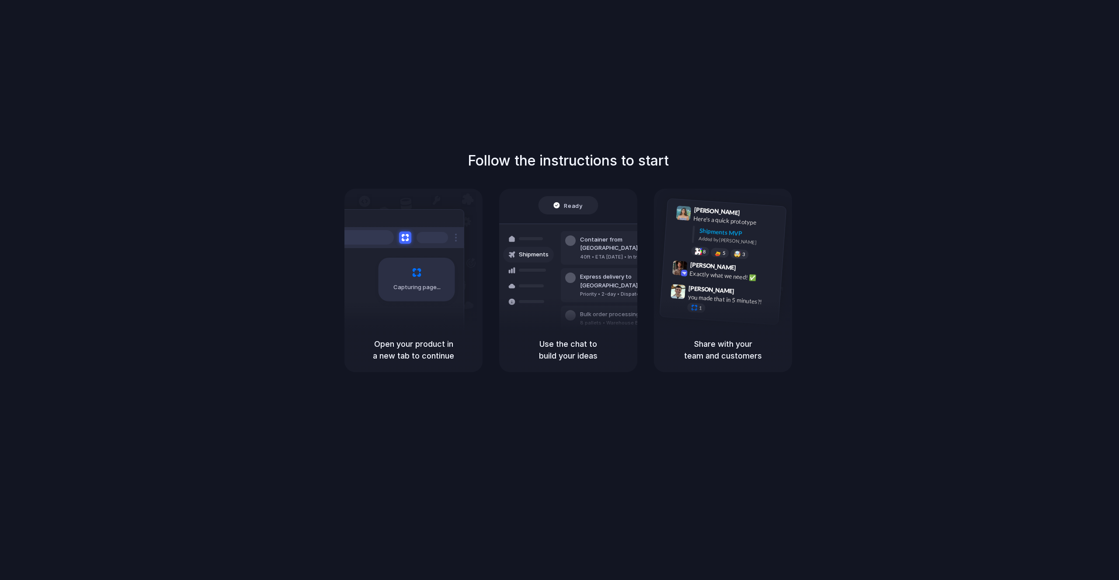
click at [763, 142] on div "Follow the instructions to start Capturing page Open your product in a new tab …" at bounding box center [568, 299] width 1136 height 598
click at [806, 132] on div "Follow the instructions to start Capturing page Open your product in a new tab …" at bounding box center [568, 299] width 1136 height 598
